Goal: Learn about a topic: Understand process/instructions

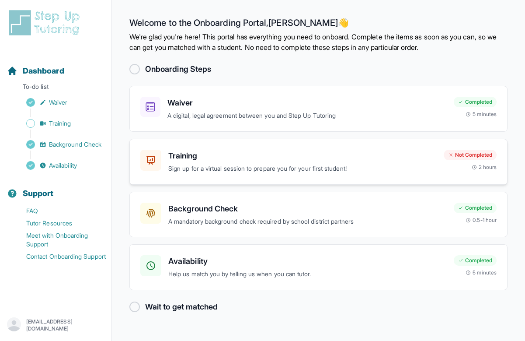
click at [230, 164] on p "Sign up for a virtual session to prepare you for your first student!" at bounding box center [302, 169] width 268 height 10
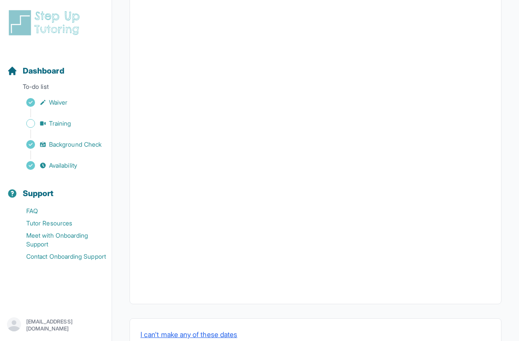
scroll to position [275, 0]
click at [205, 302] on button "I can't make any of these dates" at bounding box center [188, 307] width 97 height 10
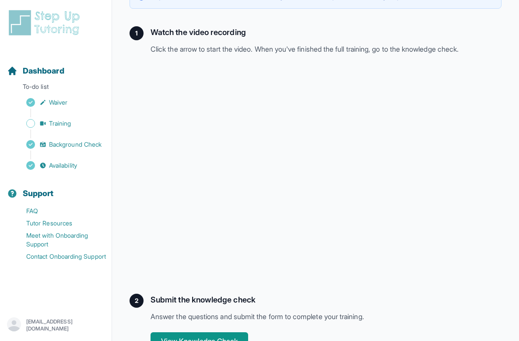
scroll to position [136, 0]
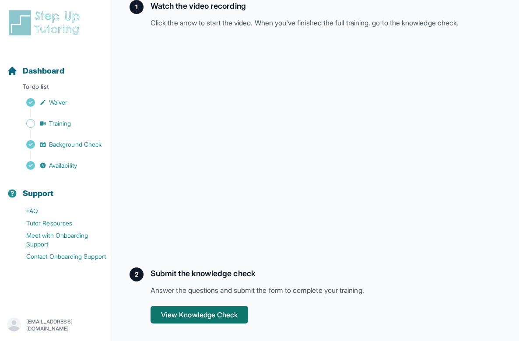
click at [203, 306] on button "View Knowledge Check" at bounding box center [199, 314] width 98 height 17
